Goal: Task Accomplishment & Management: Manage account settings

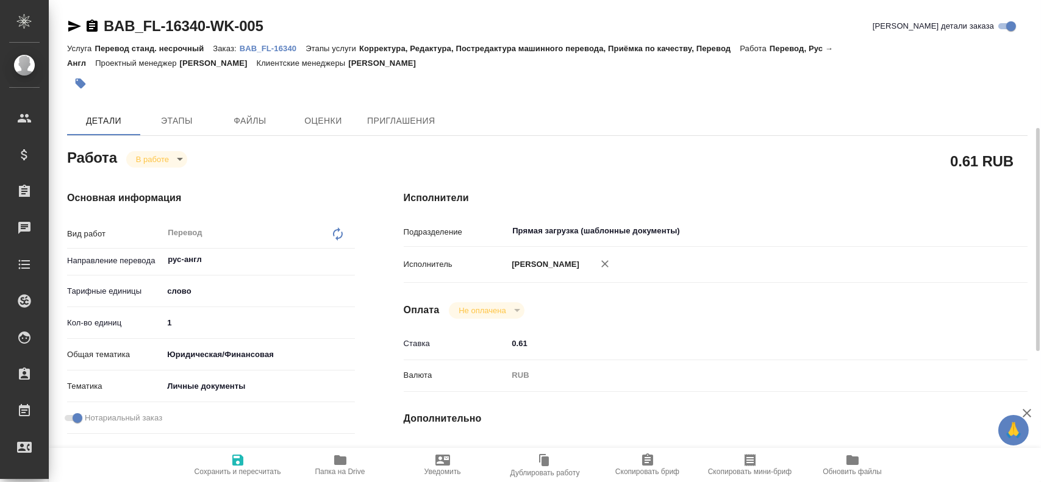
scroll to position [88, 0]
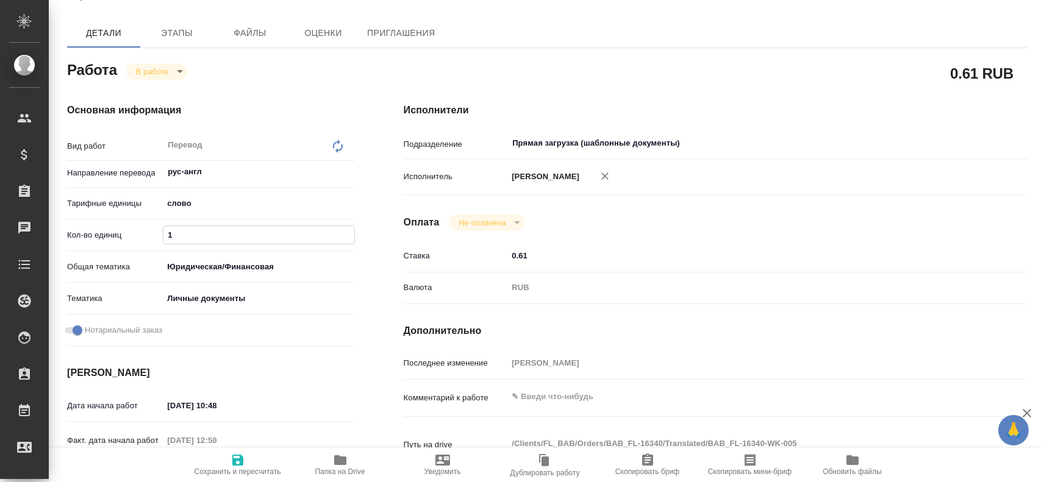
drag, startPoint x: 195, startPoint y: 231, endPoint x: 119, endPoint y: 227, distance: 76.3
click at [115, 229] on div "Кол-во единиц 1" at bounding box center [211, 234] width 288 height 21
type input "200"
click at [228, 459] on span "Сохранить и пересчитать" at bounding box center [238, 464] width 88 height 23
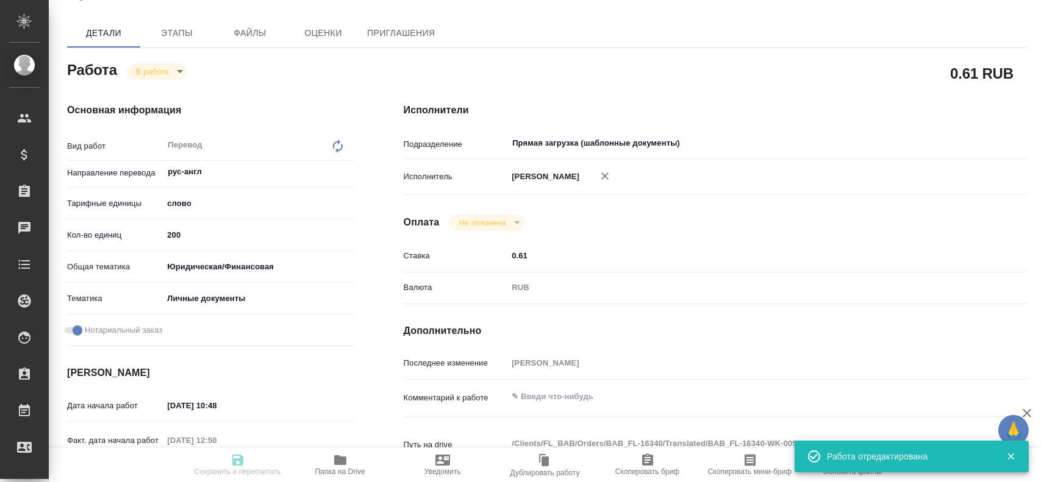
type input "inProgress"
type input "рус-англ"
type input "5a8b1489cc6b4906c91bfd90"
type input "200"
type input "yr-fn"
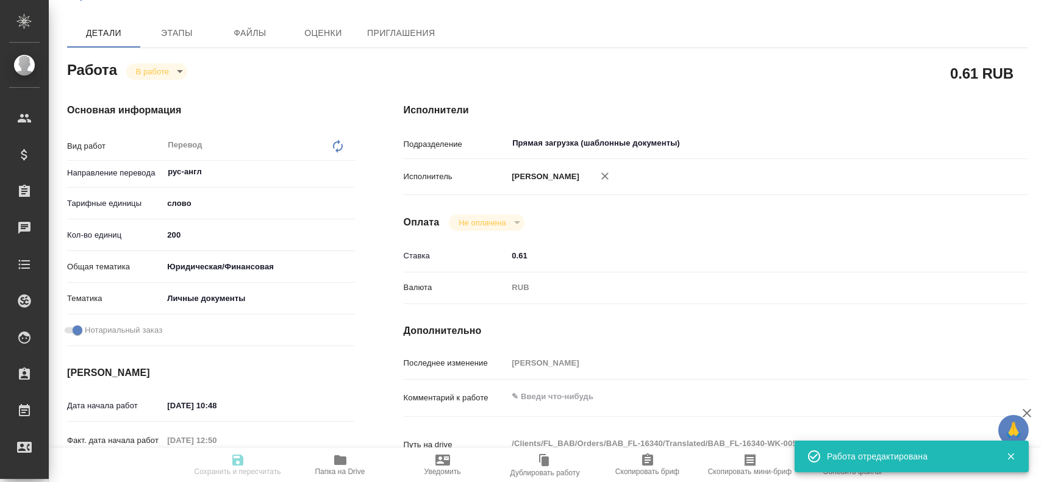
type input "5a8b8b956a9677013d343cfe"
checkbox input "true"
type input "[DATE] 10:48"
type input "[DATE] 12:50"
type input "[DATE] 10:00"
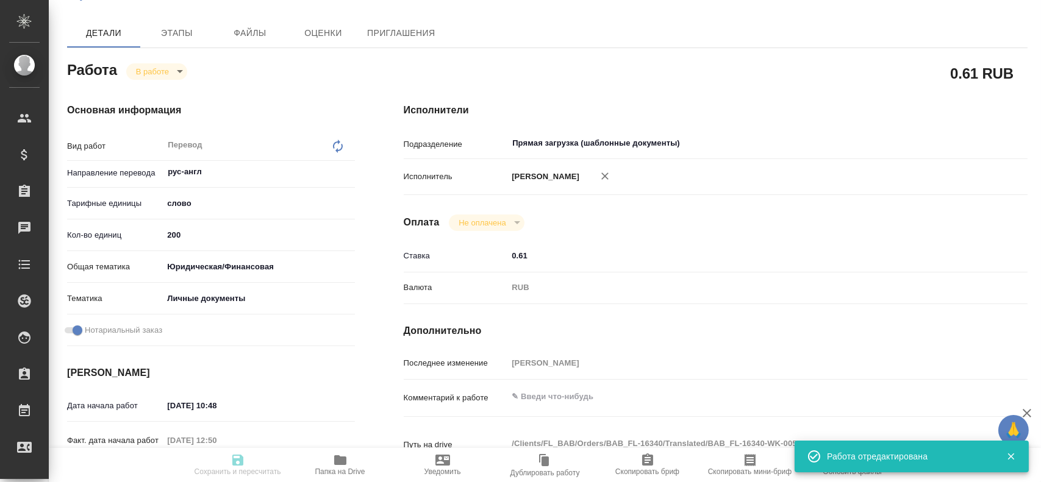
type input "[DATE] 11:00"
type input "Прямая загрузка (шаблонные документы)"
type input "notPayed"
type input "0.61"
type input "RUB"
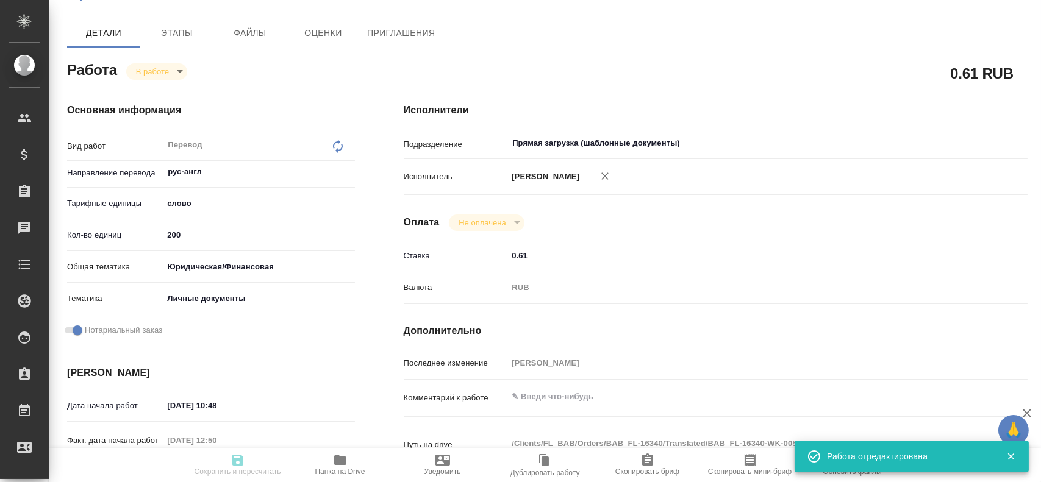
type input "[PERSON_NAME]"
type input "BAB_FL-16340"
type input "Перевод станд. несрочный"
type input "Корректура, Редактура, Постредактура машинного перевода, Приёмка по качеству, П…"
type input "[PERSON_NAME]"
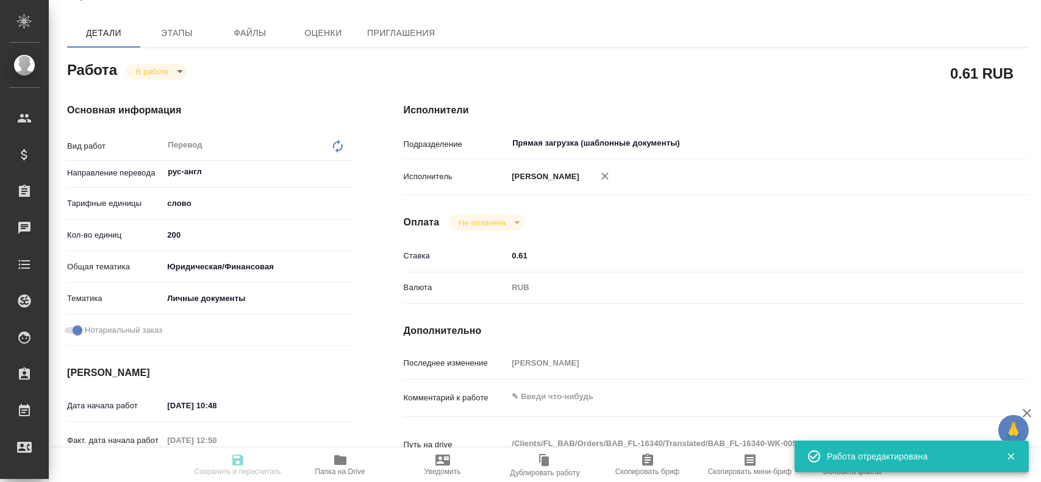
type input "/Clients/FL_BAB/Orders/BAB_FL-16340"
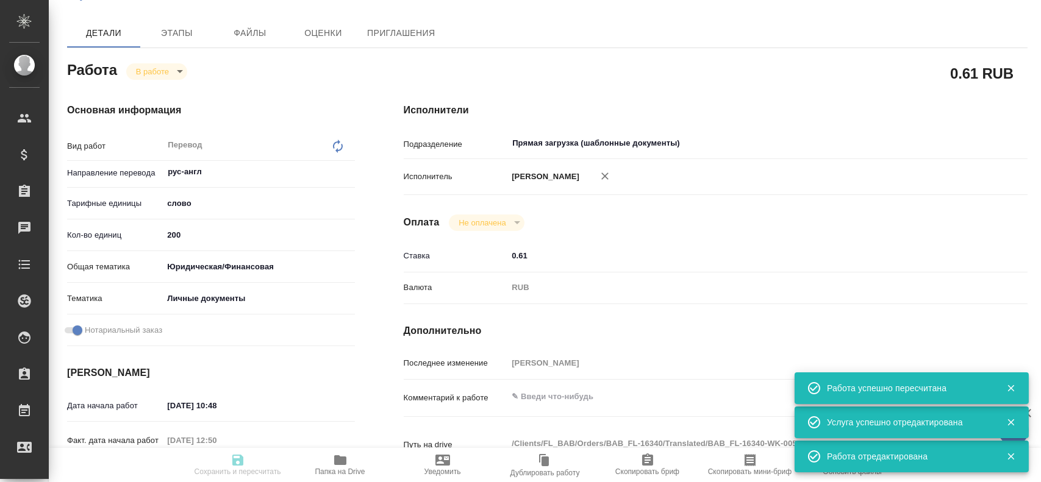
type input "inProgress"
type input "рус-англ"
type input "5a8b1489cc6b4906c91bfd90"
type input "200"
type input "yr-fn"
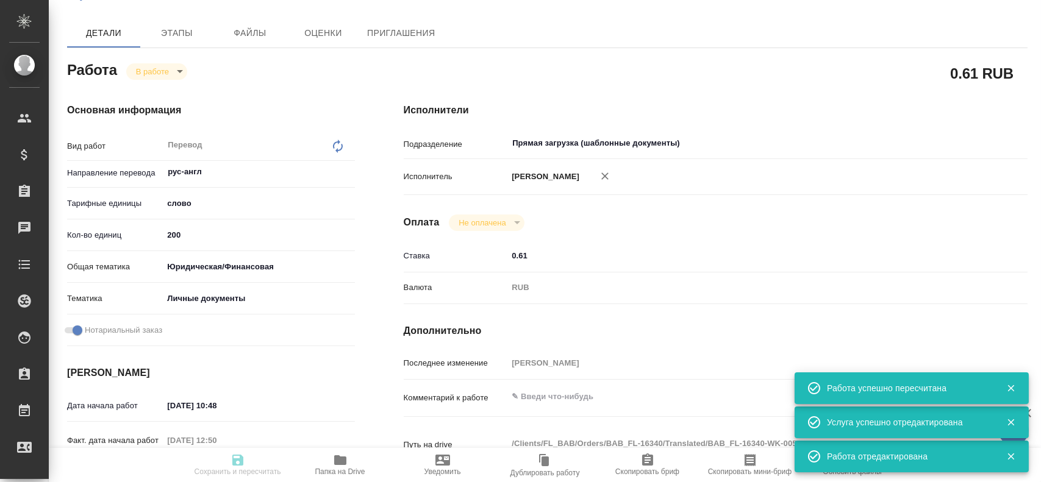
type input "5a8b8b956a9677013d343cfe"
checkbox input "true"
type input "[DATE] 10:48"
type input "[DATE] 12:50"
type input "[DATE] 10:00"
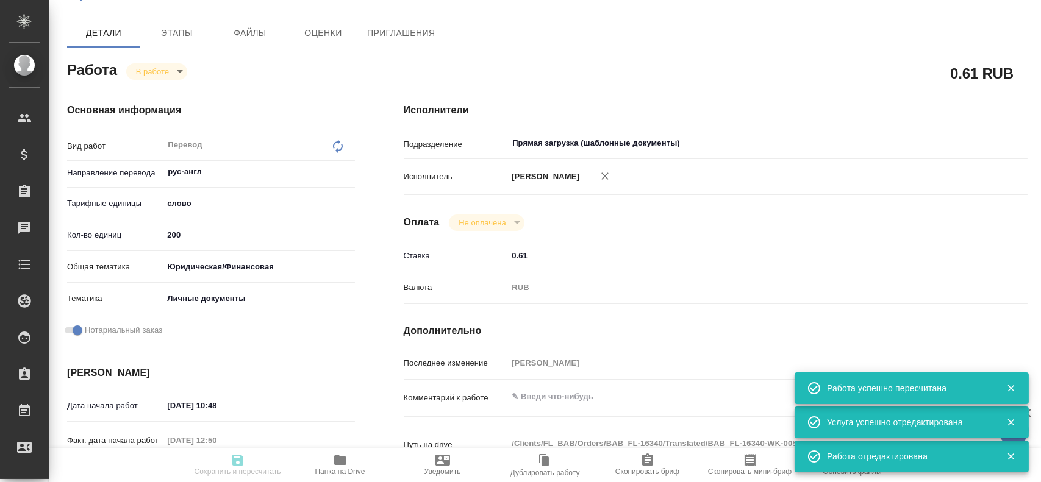
type input "[DATE] 11:00"
type input "Прямая загрузка (шаблонные документы)"
type input "notPayed"
type input "0.61"
type input "RUB"
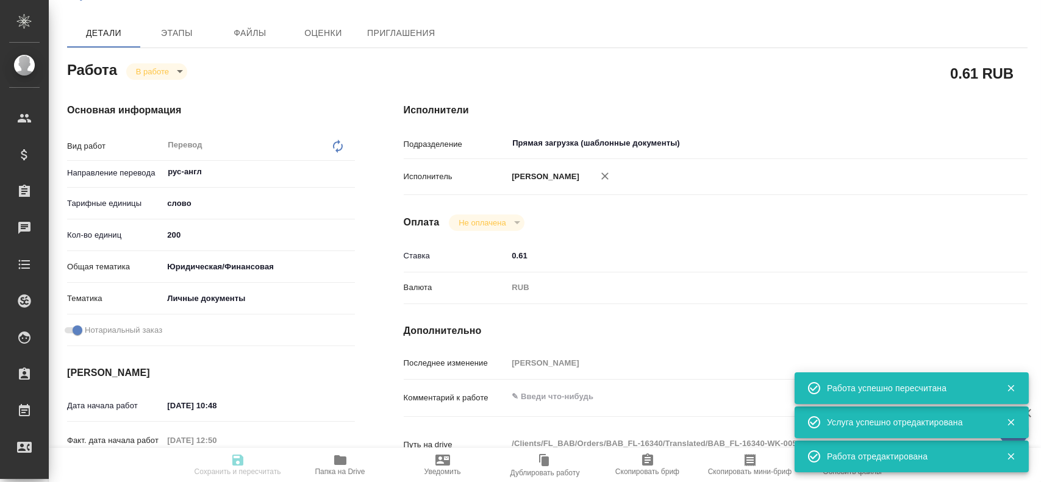
type input "[PERSON_NAME]"
type input "BAB_FL-16340"
type input "Перевод станд. несрочный"
type input "Корректура, Редактура, Постредактура машинного перевода, Приёмка по качеству, П…"
type input "[PERSON_NAME]"
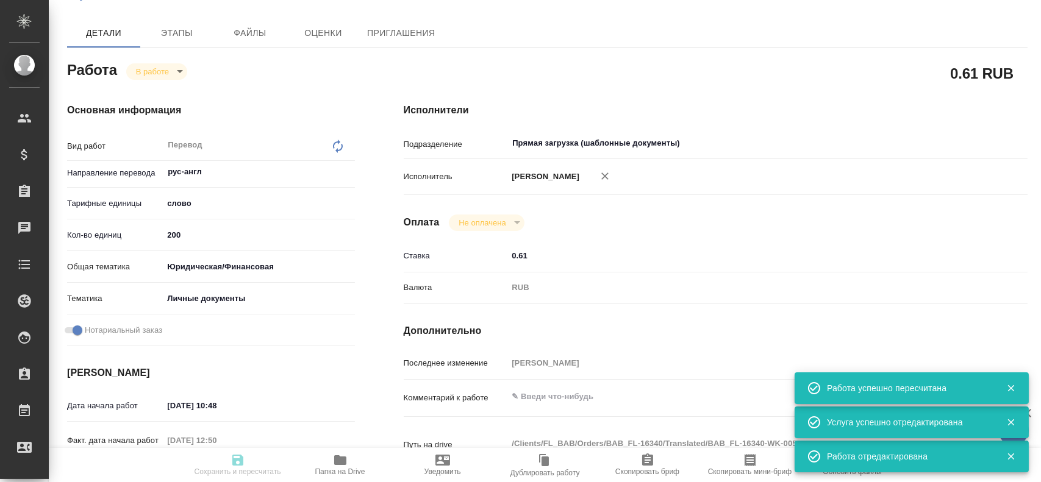
type input "/Clients/FL_BAB/Orders/BAB_FL-16340"
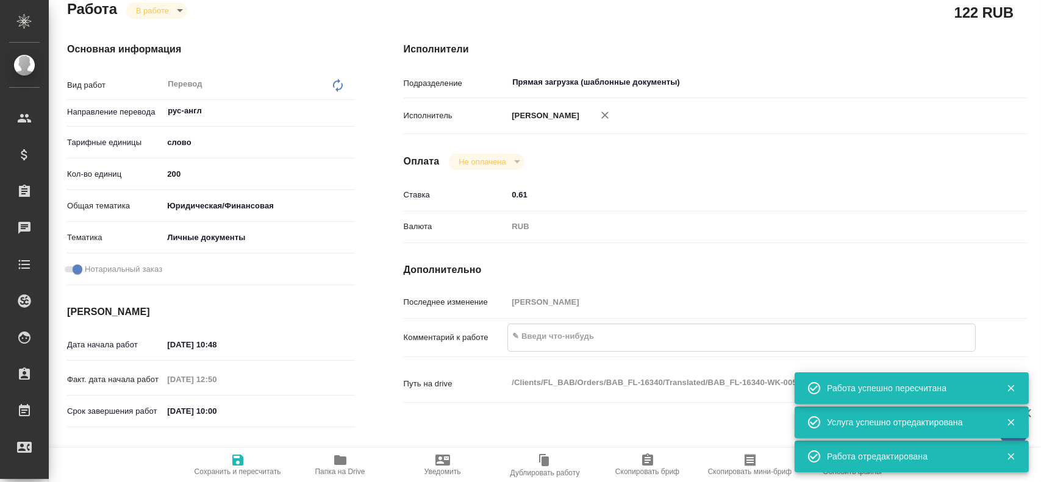
click at [531, 340] on textarea at bounding box center [741, 336] width 467 height 21
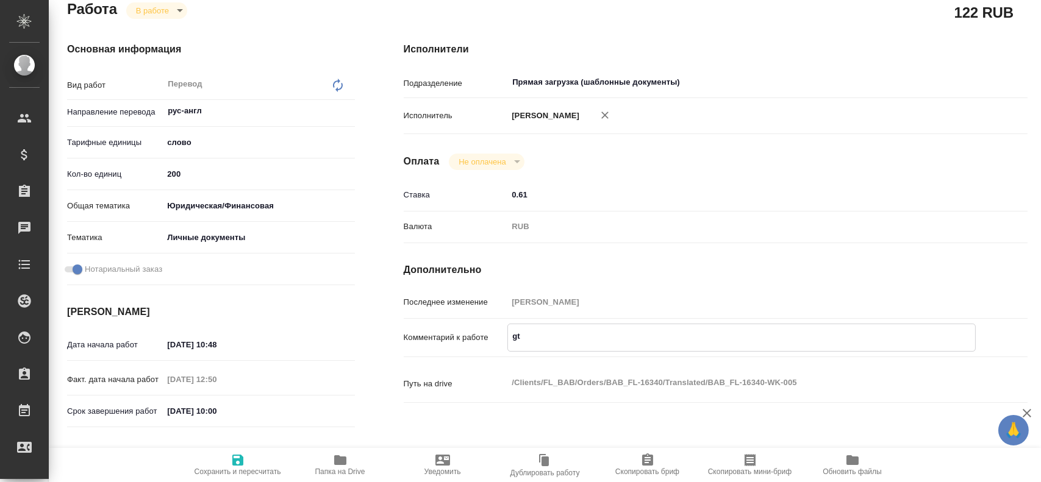
type textarea "g"
type textarea "перевод есть и со штампами, и без"
click at [238, 463] on icon "button" at bounding box center [238, 460] width 15 height 15
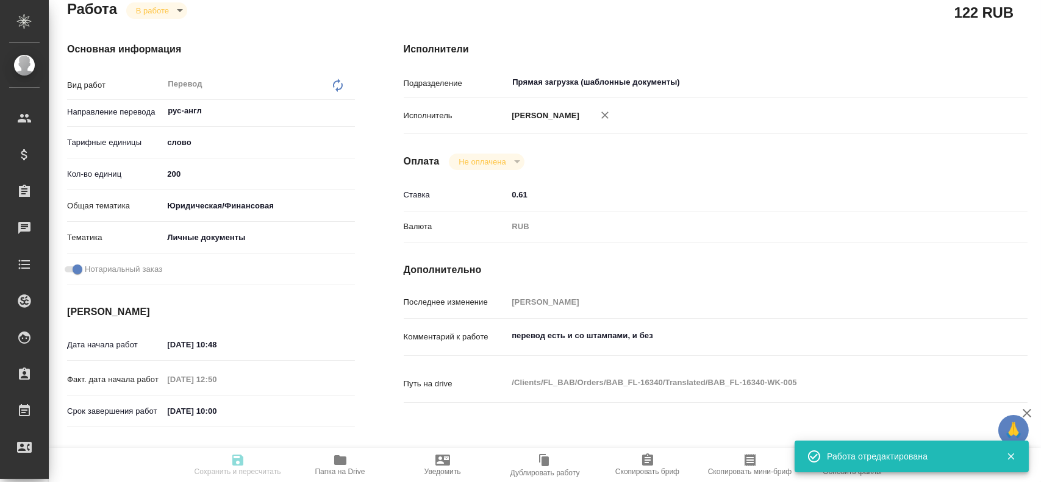
type input "inProgress"
type input "рус-англ"
type input "5a8b1489cc6b4906c91bfd90"
type input "200"
type input "yr-fn"
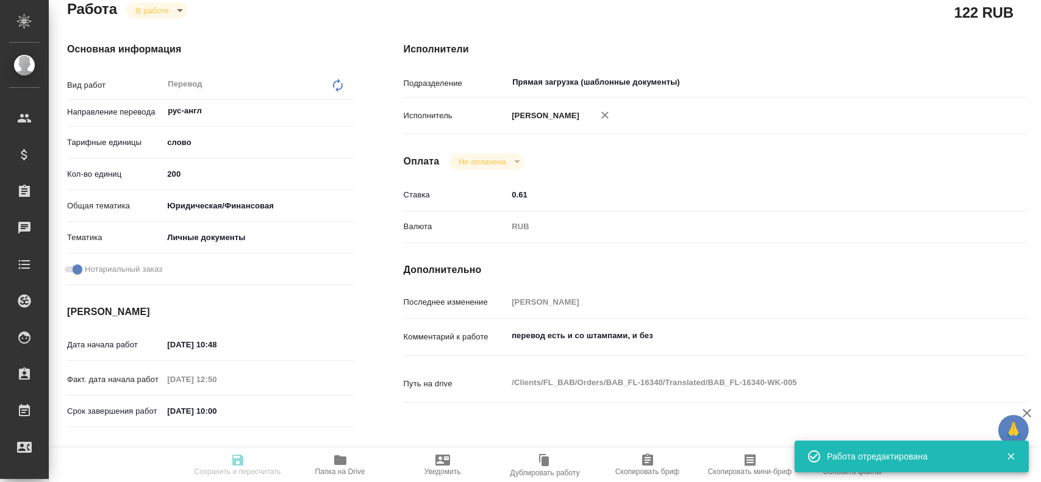
type input "5a8b8b956a9677013d343cfe"
checkbox input "true"
type input "[DATE] 10:48"
type input "[DATE] 12:50"
type input "[DATE] 10:00"
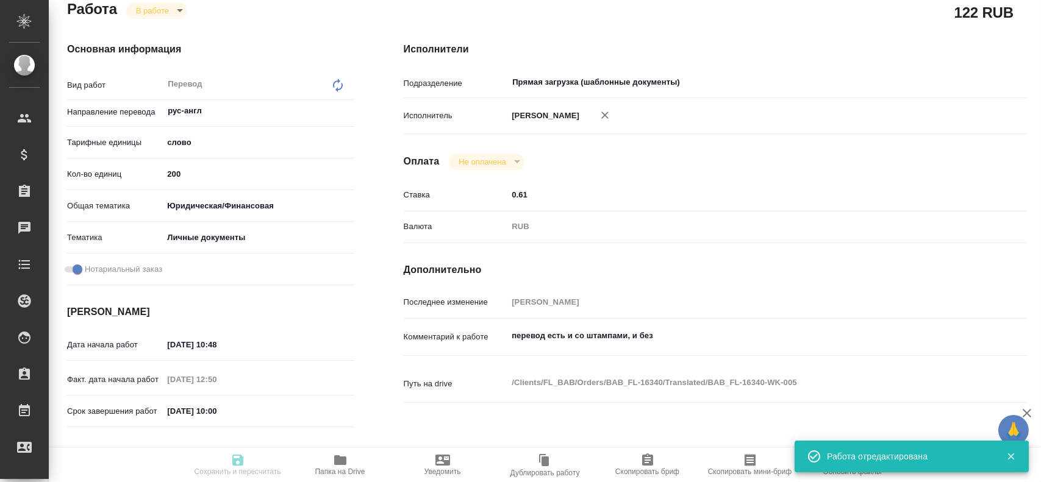
type input "[DATE] 11:00"
type input "Прямая загрузка (шаблонные документы)"
type input "notPayed"
type input "0.61"
type input "RUB"
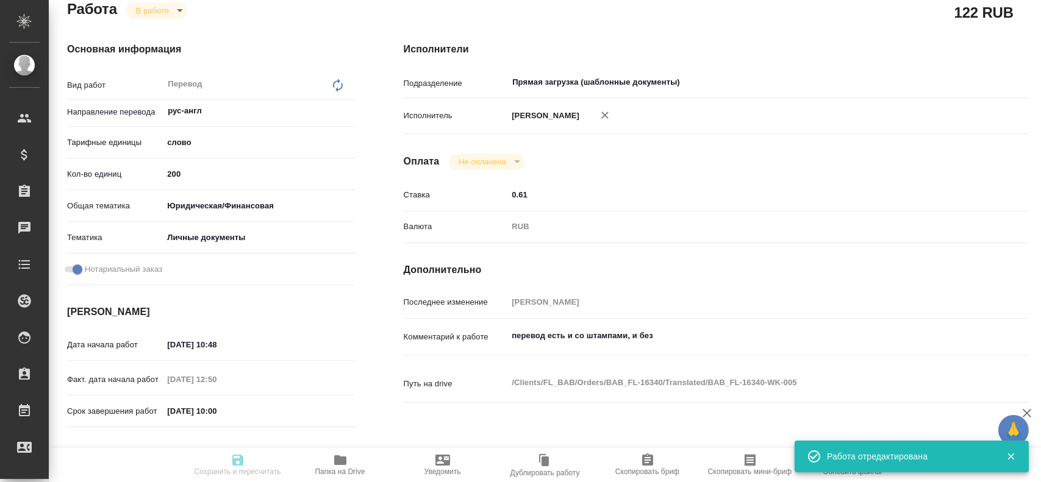
type input "[PERSON_NAME]"
type input "BAB_FL-16340"
type input "Перевод станд. несрочный"
type input "Корректура, Редактура, Постредактура машинного перевода, Приёмка по качеству, П…"
type input "[PERSON_NAME]"
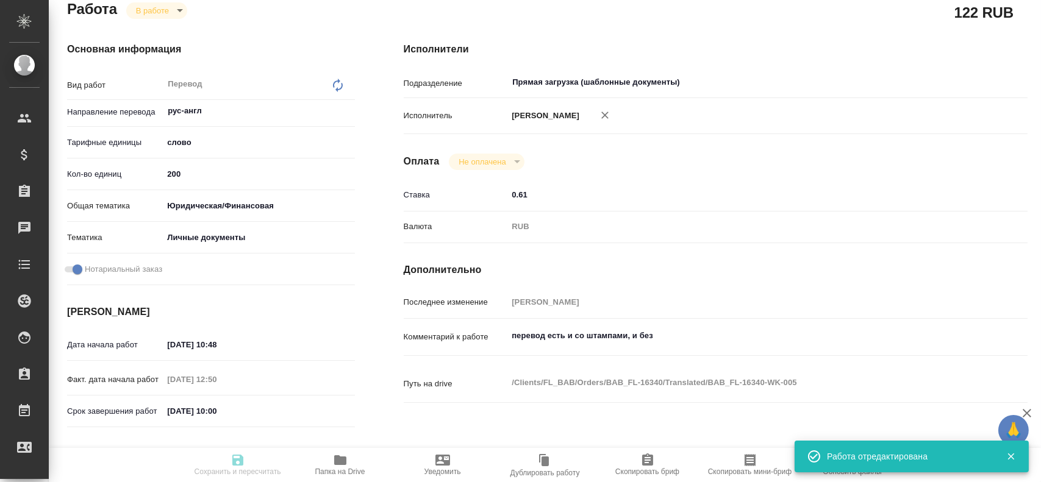
type input "/Clients/FL_BAB/Orders/BAB_FL-16340"
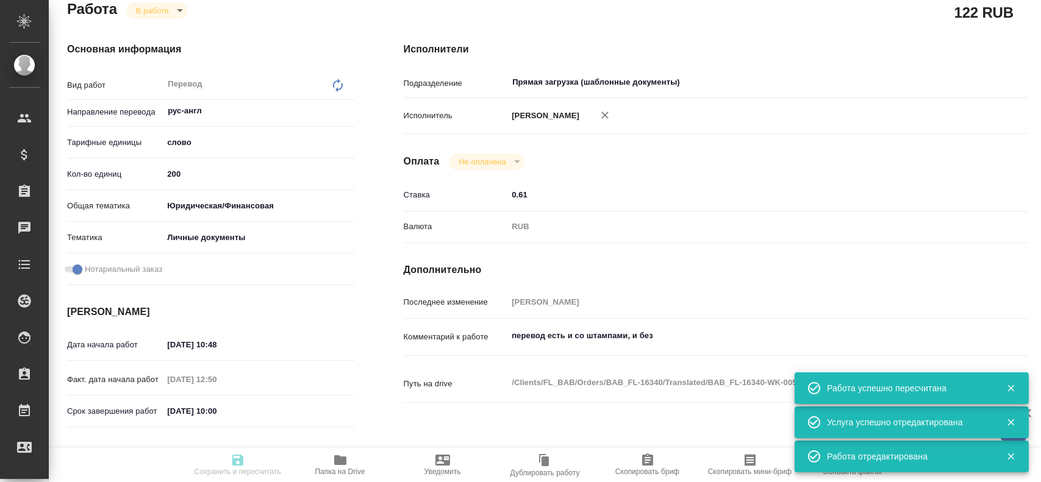
type input "inProgress"
type input "рус-англ"
type input "5a8b1489cc6b4906c91bfd90"
type input "200"
type input "yr-fn"
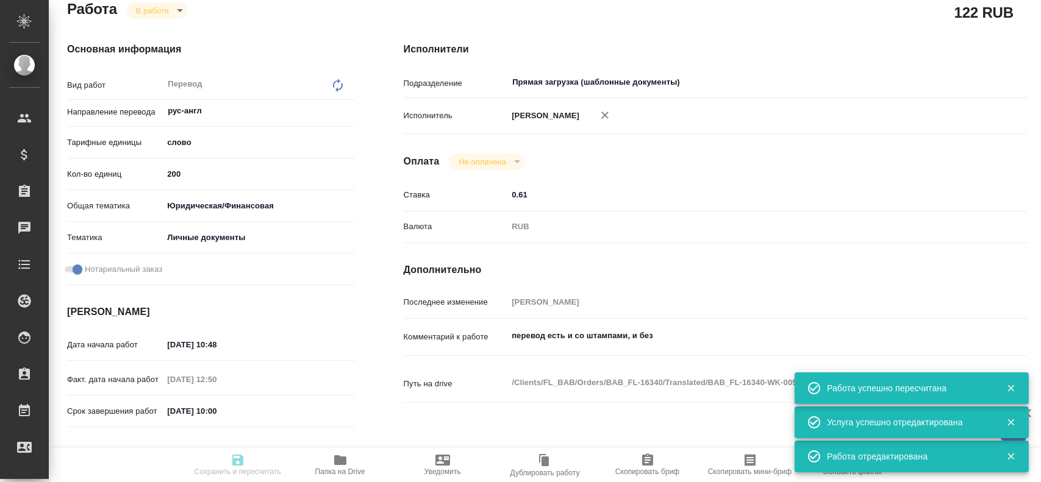
type input "5a8b8b956a9677013d343cfe"
checkbox input "true"
type input "[DATE] 10:48"
type input "[DATE] 12:50"
type input "[DATE] 10:00"
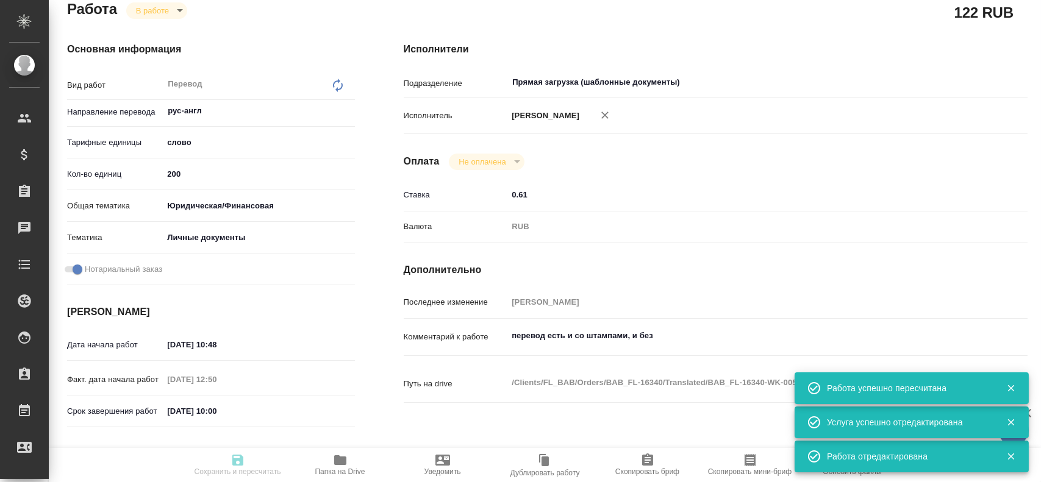
type input "[DATE] 11:00"
type input "Прямая загрузка (шаблонные документы)"
type input "notPayed"
type input "0.61"
type input "RUB"
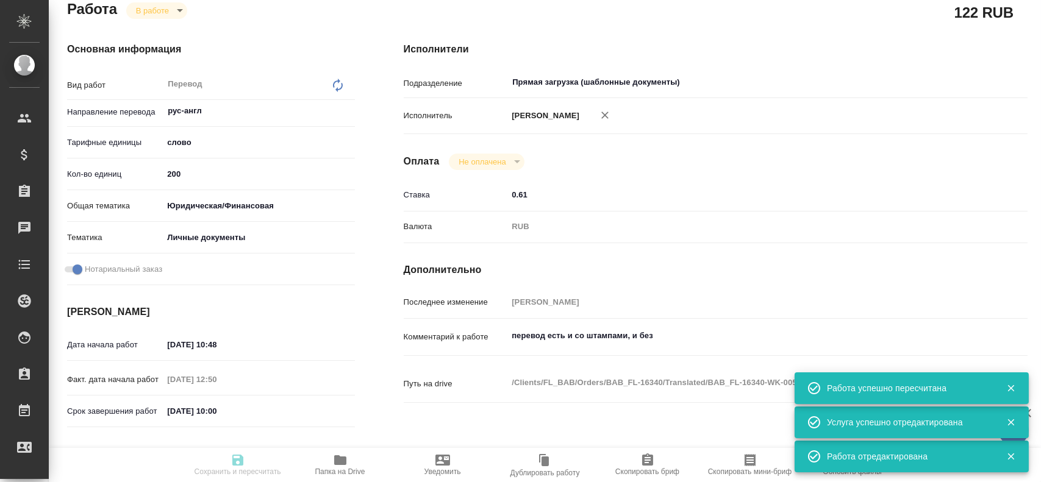
type input "[PERSON_NAME]"
type input "BAB_FL-16340"
type input "Перевод станд. несрочный"
type input "Корректура, Редактура, Постредактура машинного перевода, Приёмка по качеству, П…"
type input "[PERSON_NAME]"
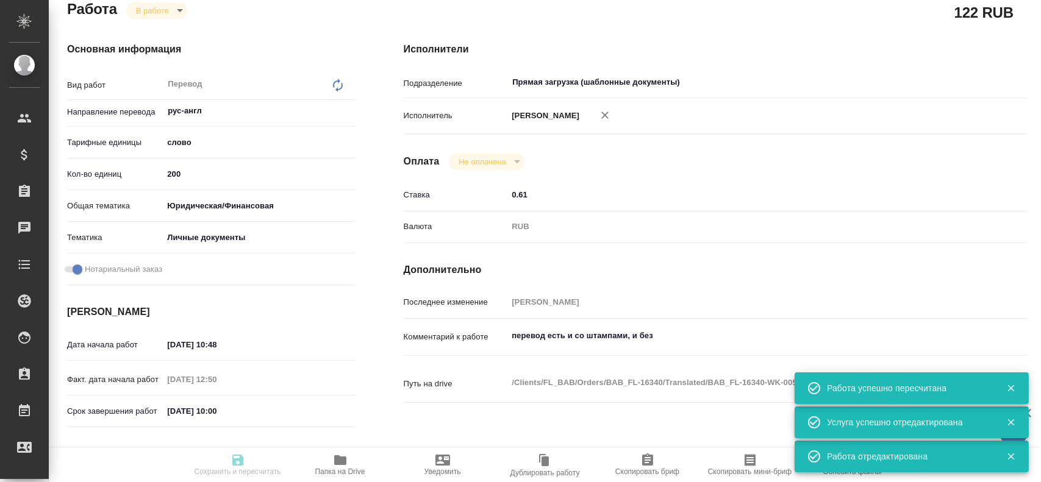
type input "/Clients/FL_BAB/Orders/BAB_FL-16340"
click at [151, 9] on body "🙏 .cls-1 fill:#fff; AWATERA [PERSON_NAME] Спецификации Заказы 0 Чаты Todo Проек…" at bounding box center [520, 241] width 1041 height 482
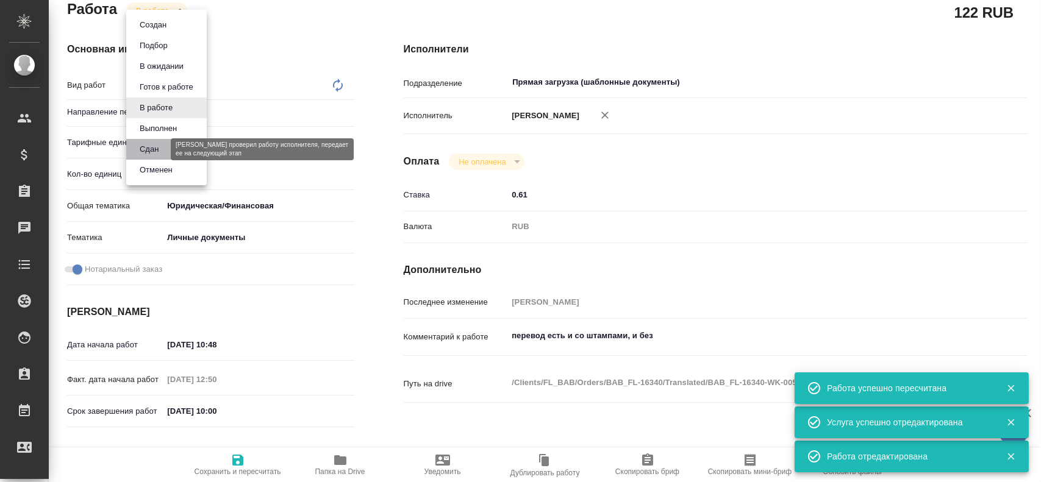
click at [149, 149] on button "Сдан" at bounding box center [149, 149] width 26 height 13
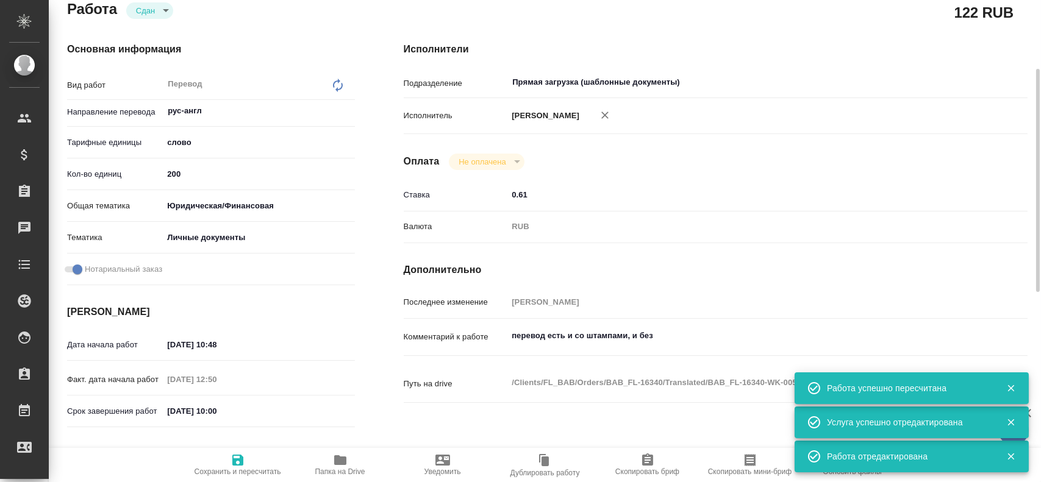
type textarea "x"
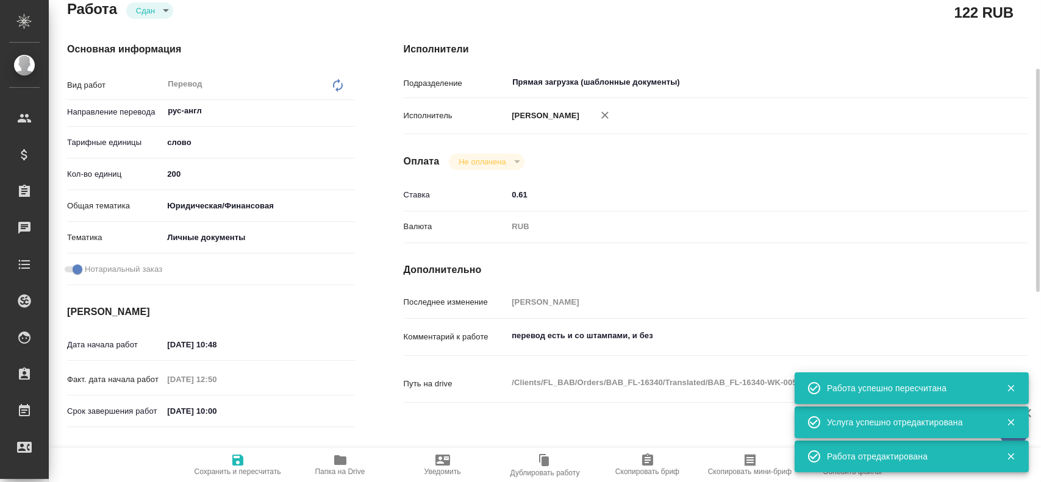
type textarea "x"
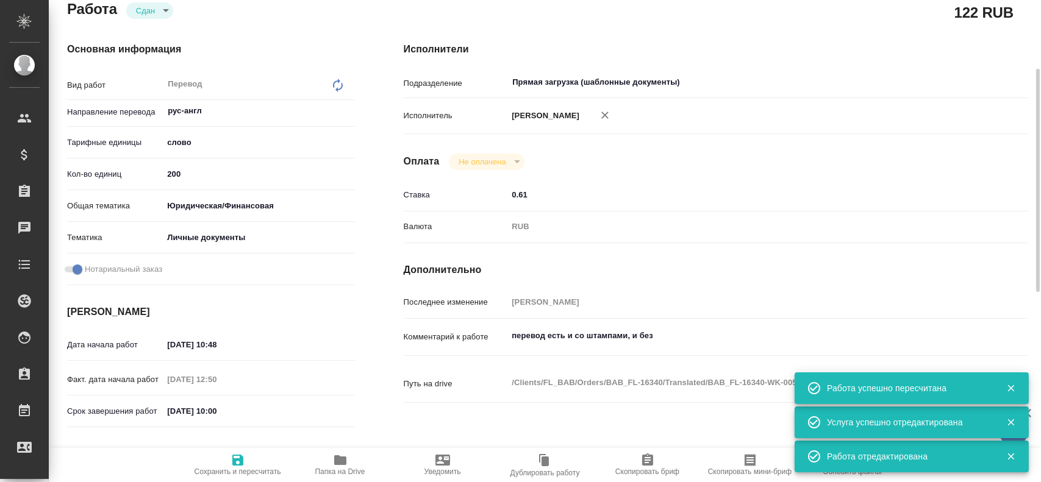
type textarea "x"
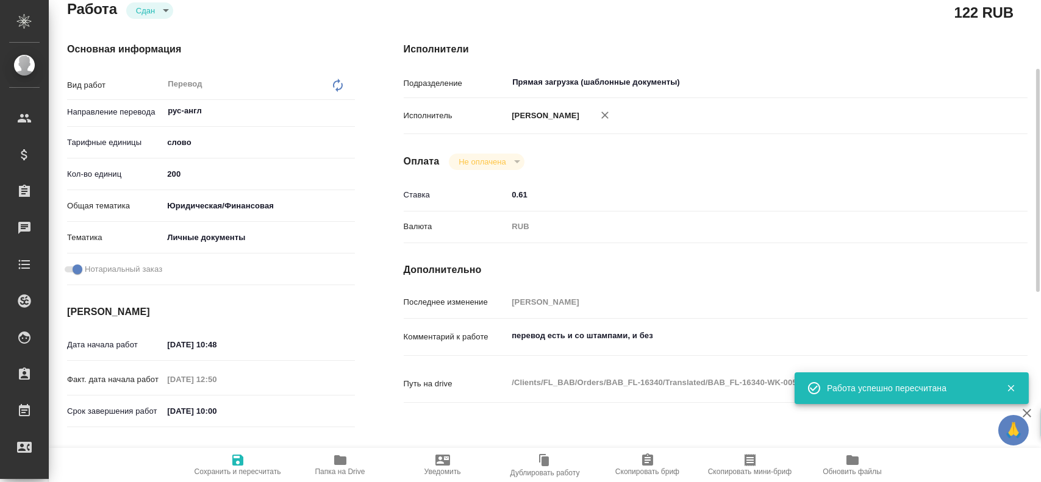
type textarea "x"
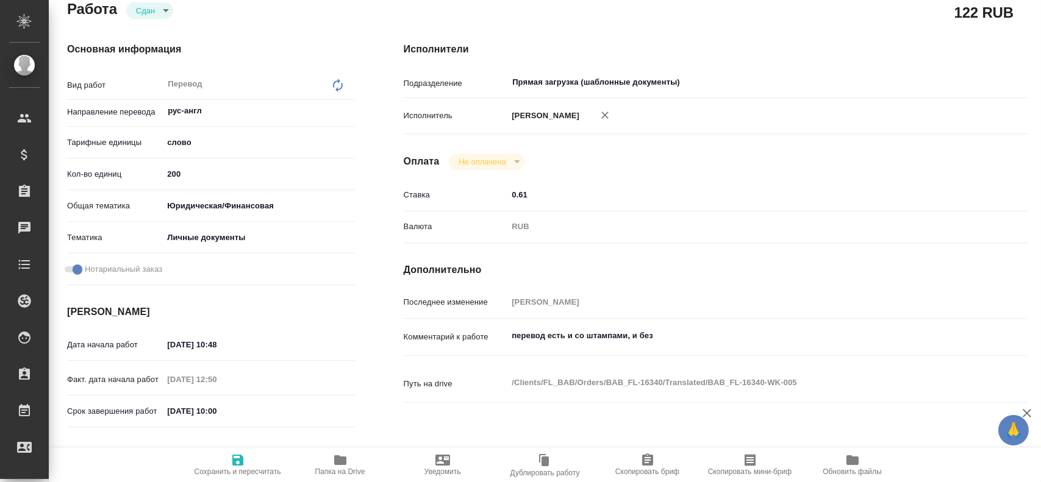
scroll to position [0, 0]
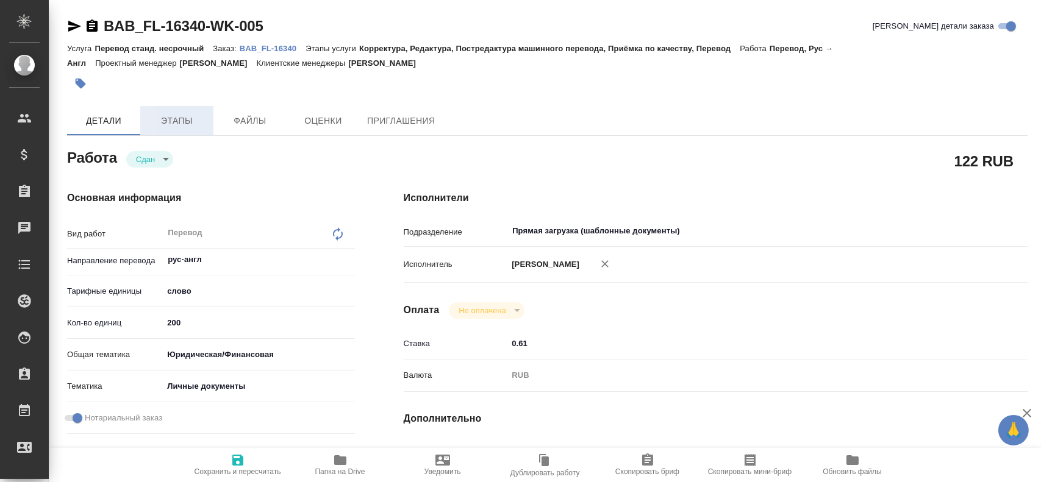
click at [163, 127] on span "Этапы" at bounding box center [177, 120] width 59 height 15
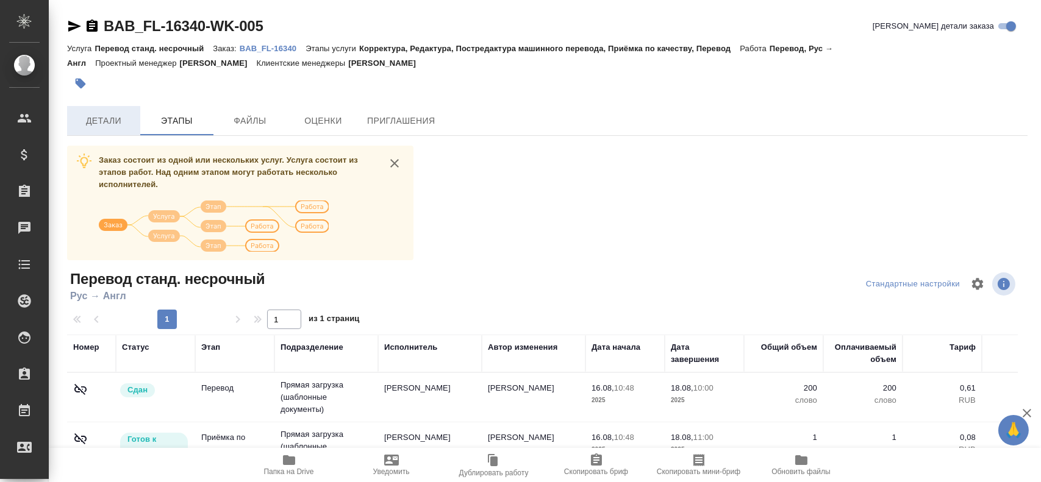
click at [97, 126] on span "Детали" at bounding box center [103, 120] width 59 height 15
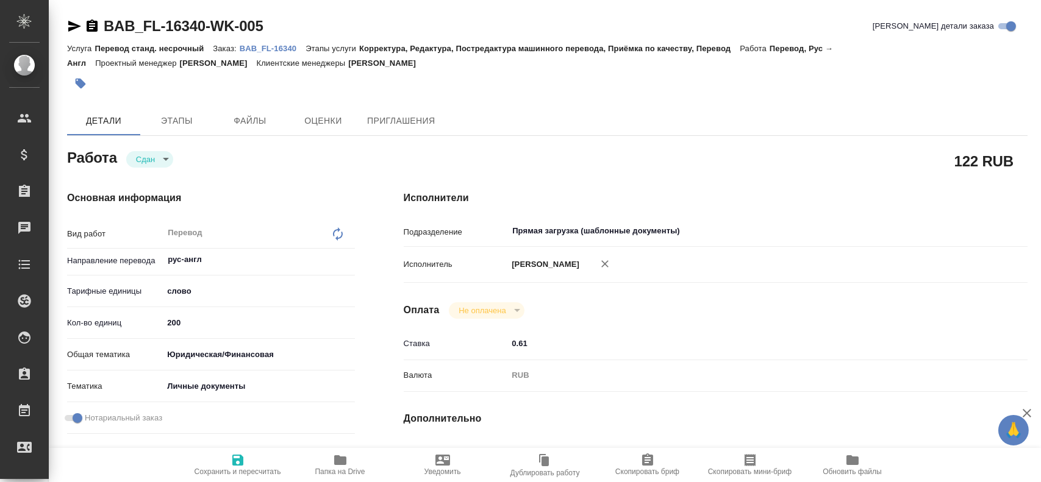
type textarea "x"
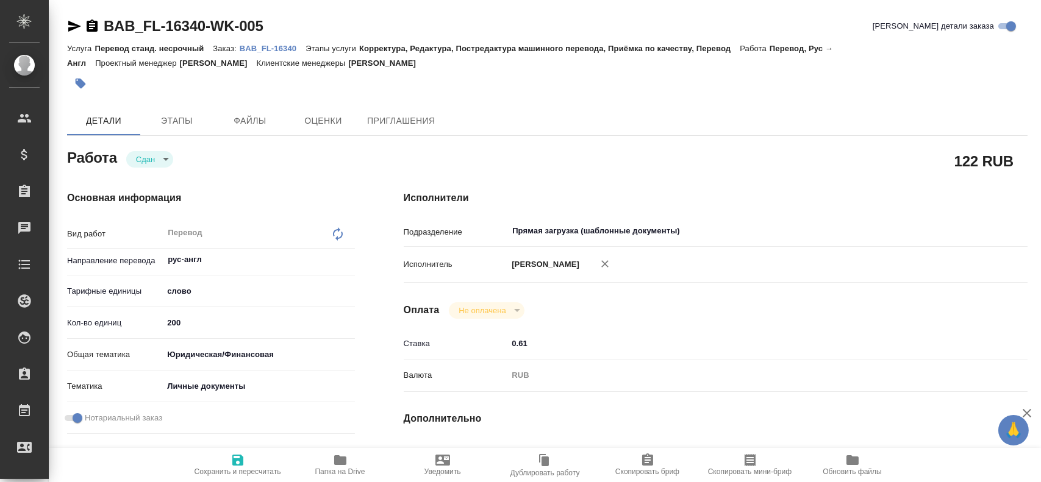
type textarea "x"
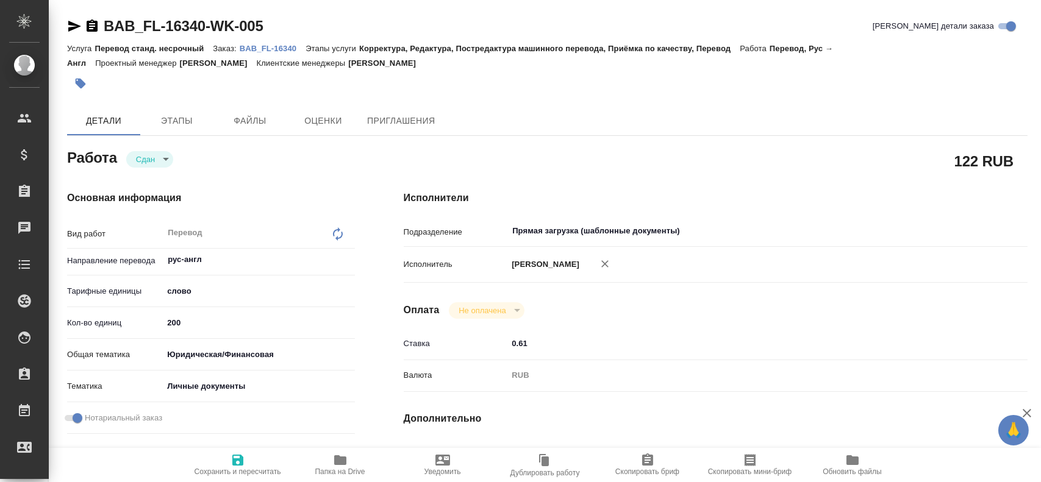
type textarea "x"
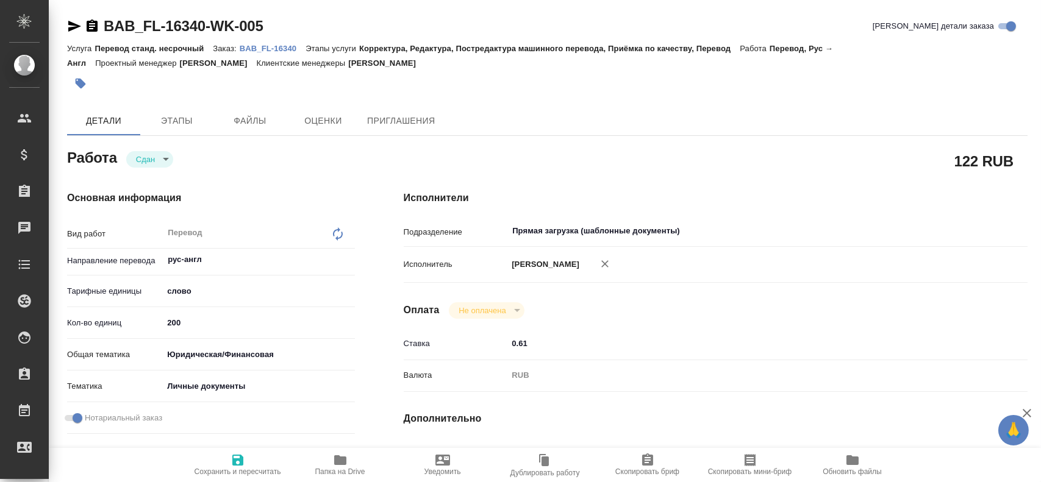
type textarea "x"
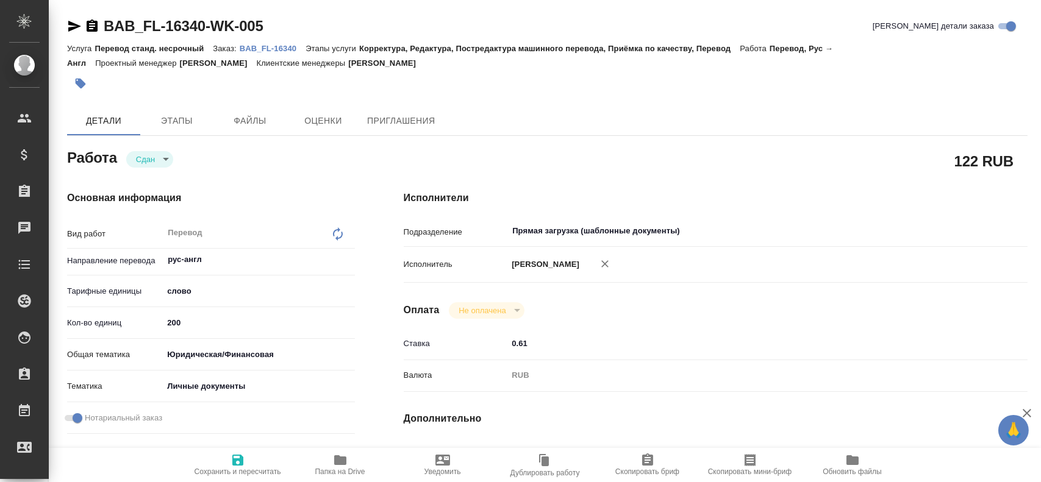
type textarea "x"
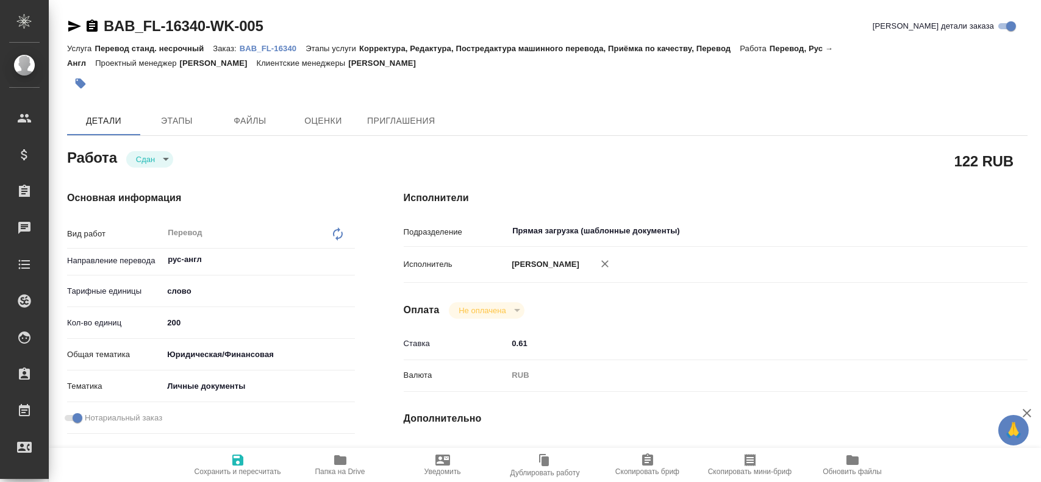
type textarea "x"
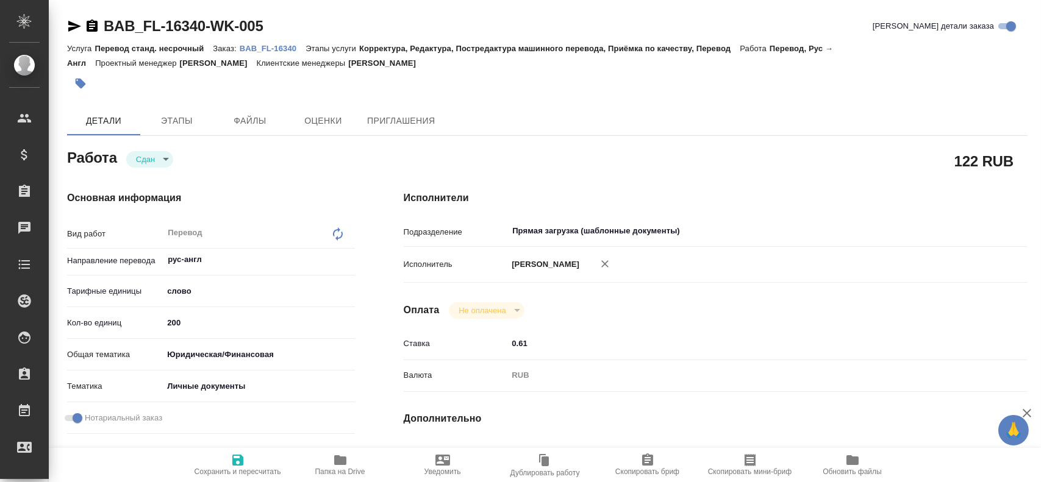
type textarea "x"
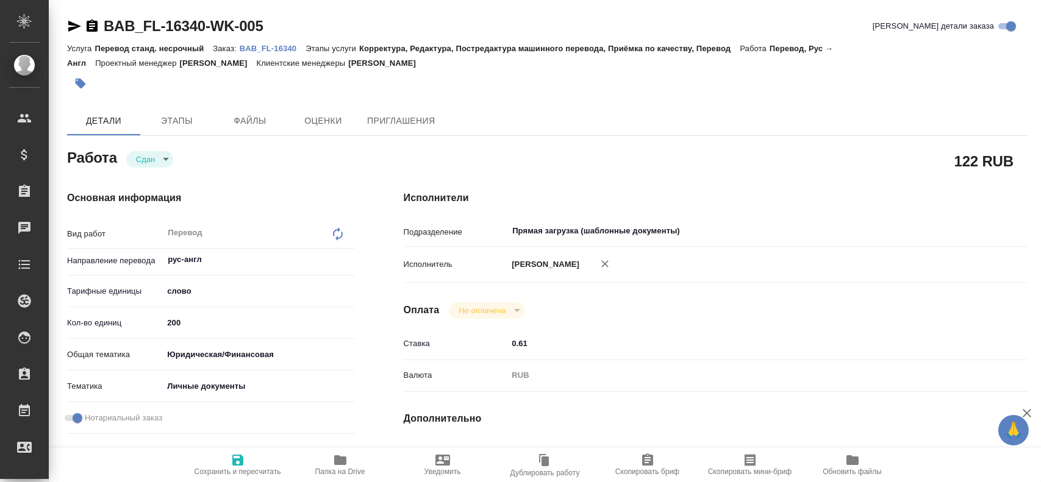
type textarea "x"
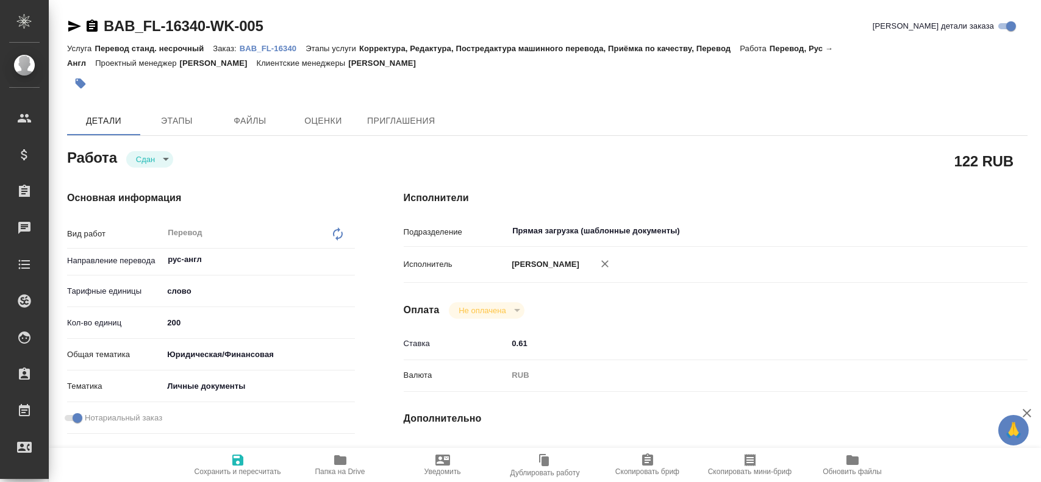
type textarea "x"
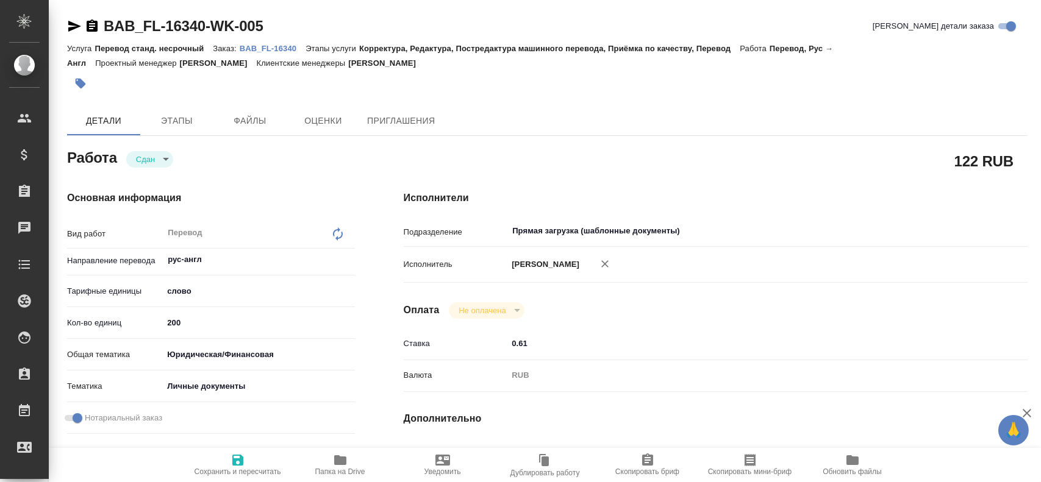
type textarea "x"
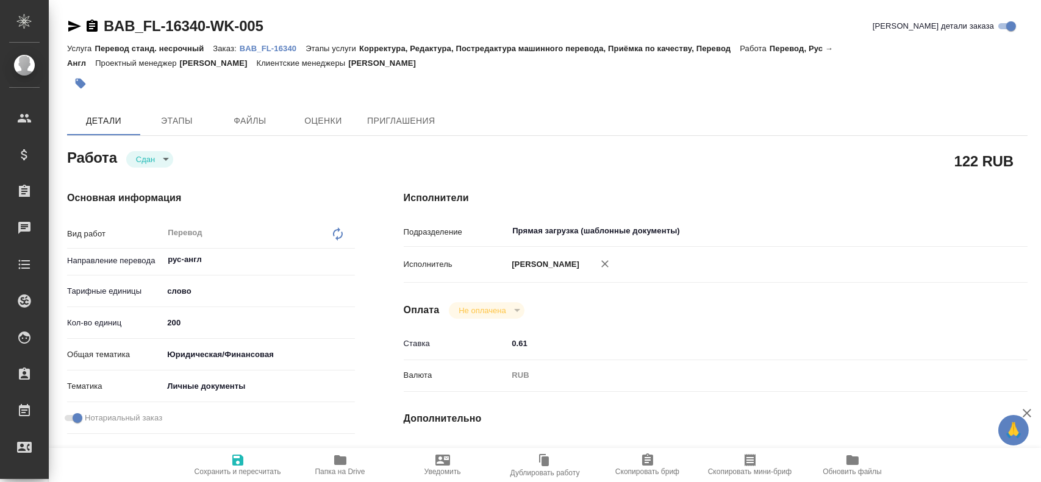
type textarea "x"
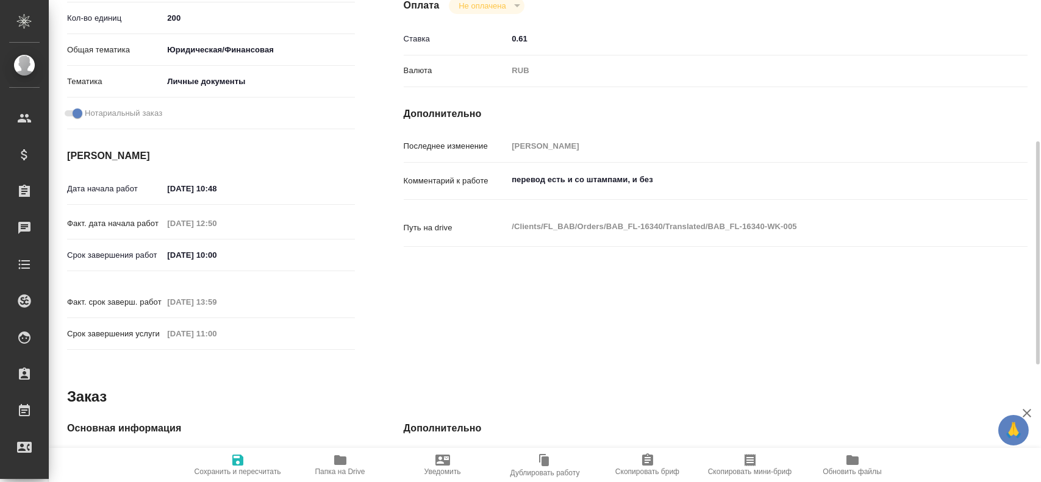
scroll to position [427, 0]
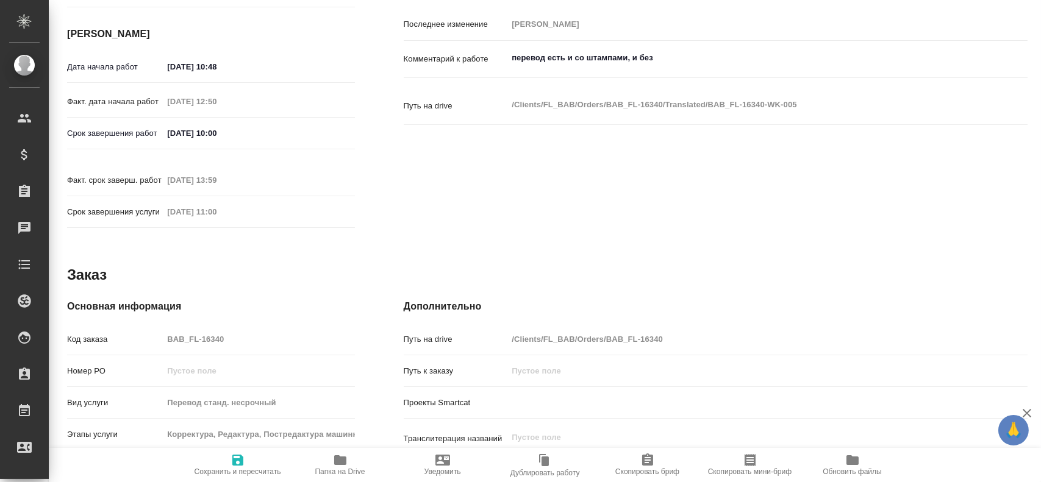
click at [149, 329] on div "Код заказа BAB_FL-16340" at bounding box center [211, 339] width 288 height 21
